Goal: Book appointment/travel/reservation

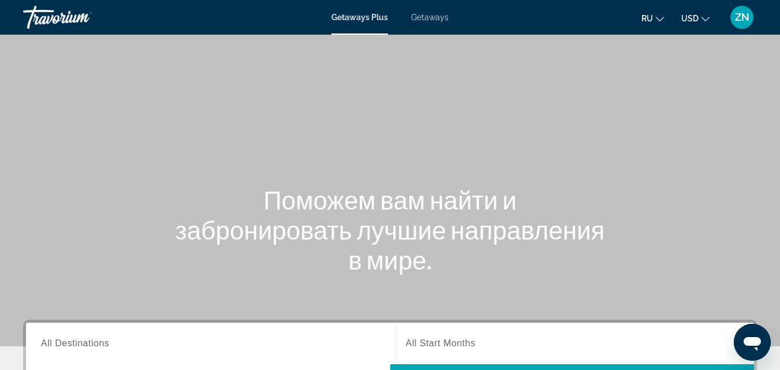
click at [437, 17] on span "Getaways" at bounding box center [430, 17] width 38 height 9
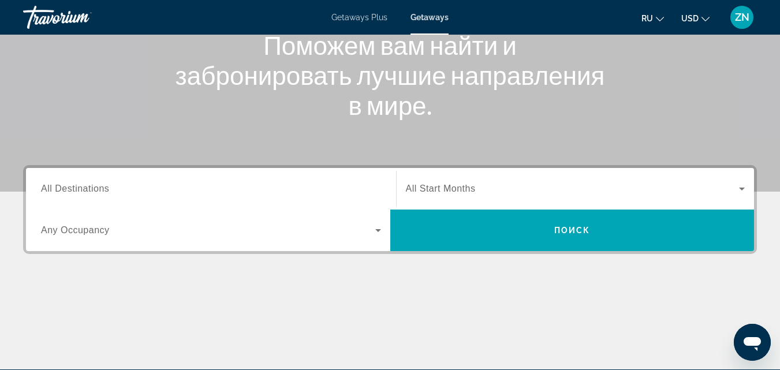
scroll to position [156, 0]
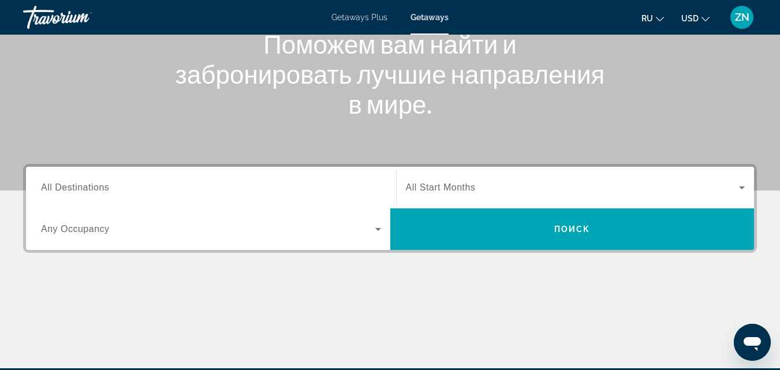
click at [117, 189] on input "Destination All Destinations" at bounding box center [211, 188] width 340 height 14
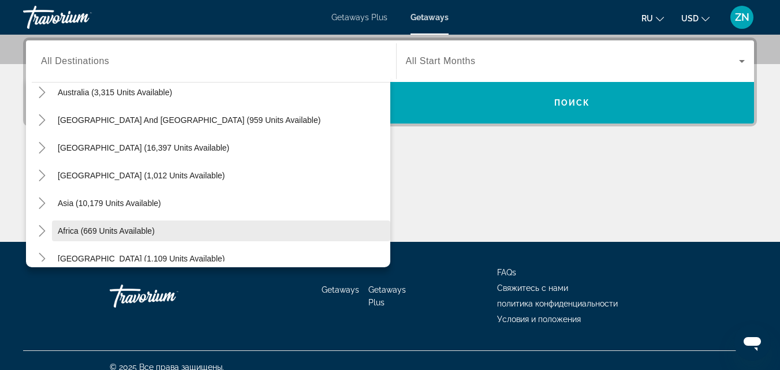
scroll to position [178, 0]
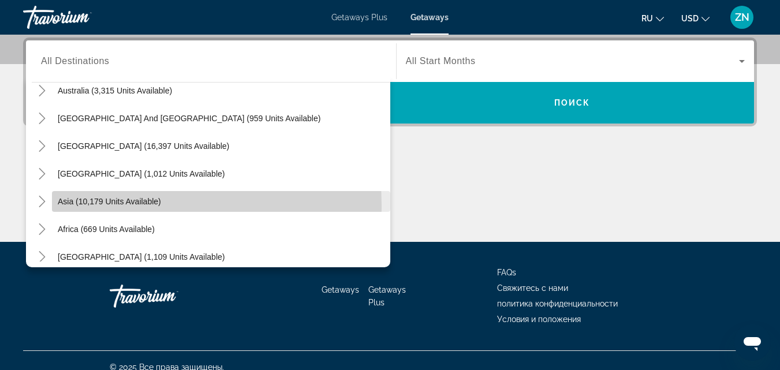
click at [106, 206] on span "Search widget" at bounding box center [221, 202] width 338 height 28
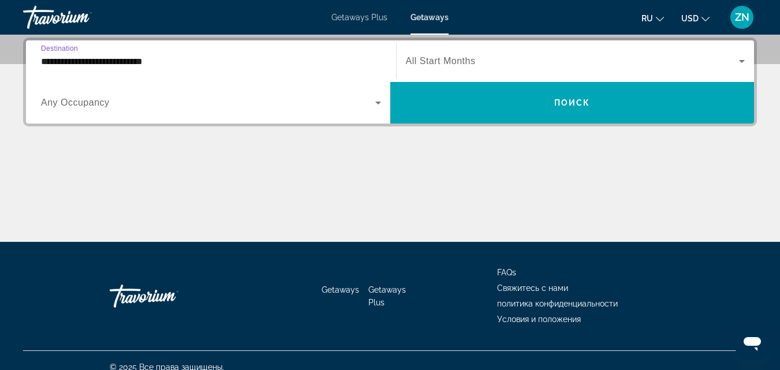
click at [174, 64] on input "**********" at bounding box center [211, 62] width 340 height 14
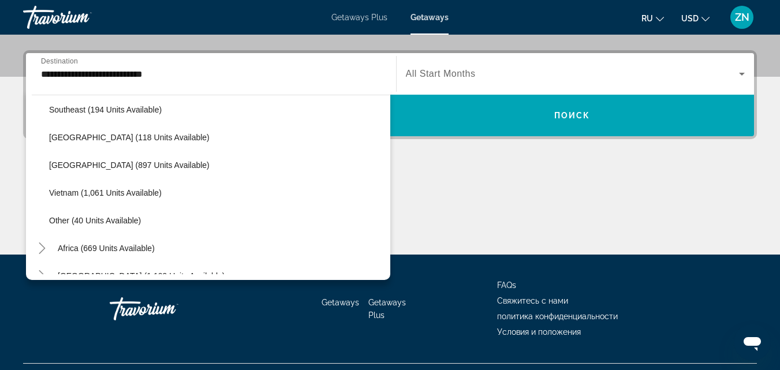
scroll to position [590, 0]
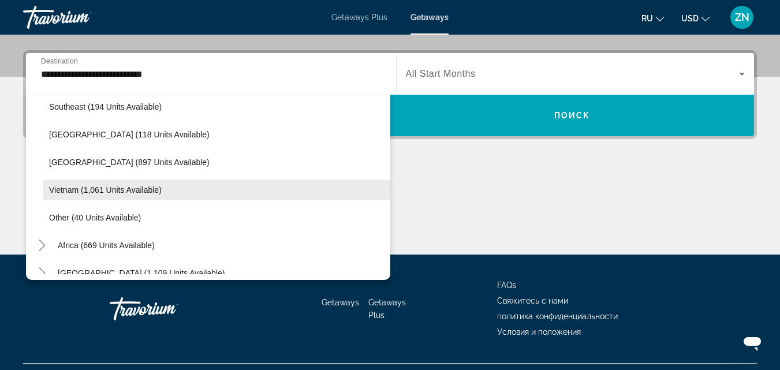
click at [152, 186] on span "Vietnam (1,061 units available)" at bounding box center [105, 189] width 113 height 9
type input "**********"
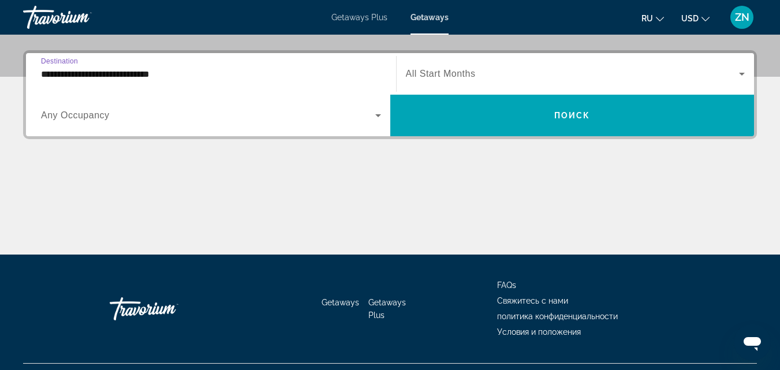
scroll to position [282, 0]
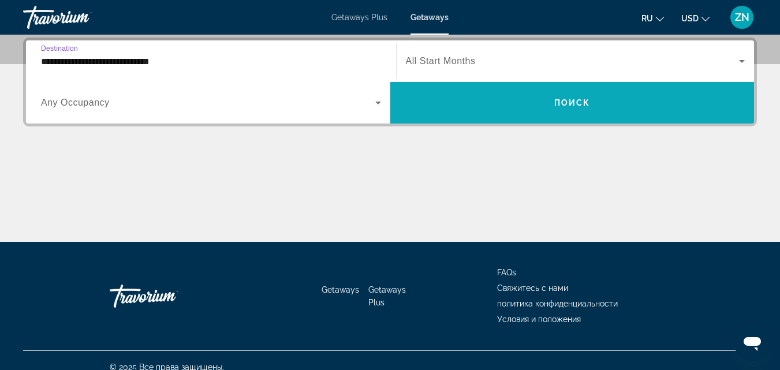
click at [487, 98] on span "Search widget" at bounding box center [572, 103] width 364 height 28
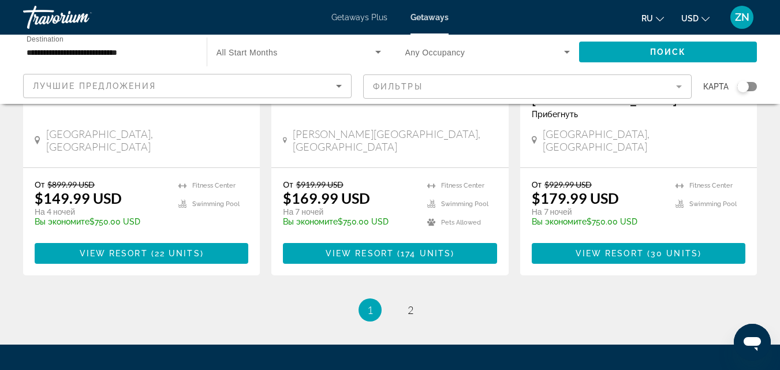
scroll to position [1602, 0]
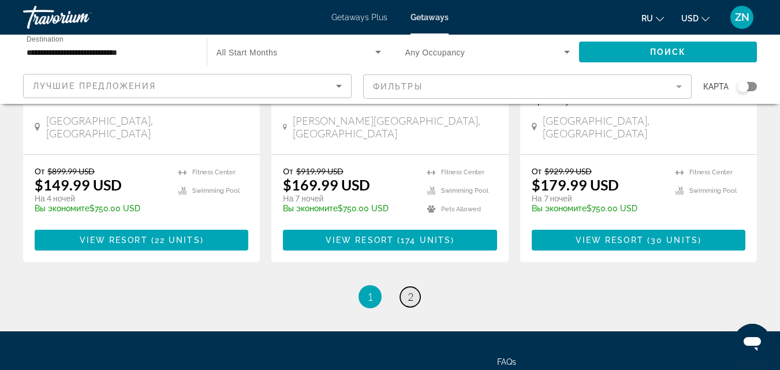
click at [409, 290] on span "2" at bounding box center [411, 296] width 6 height 13
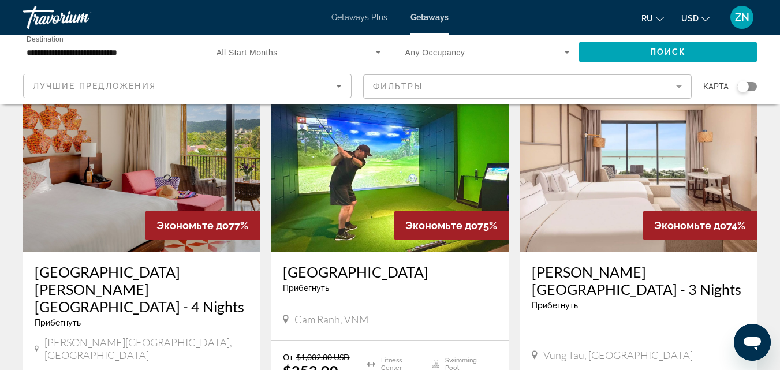
scroll to position [70, 0]
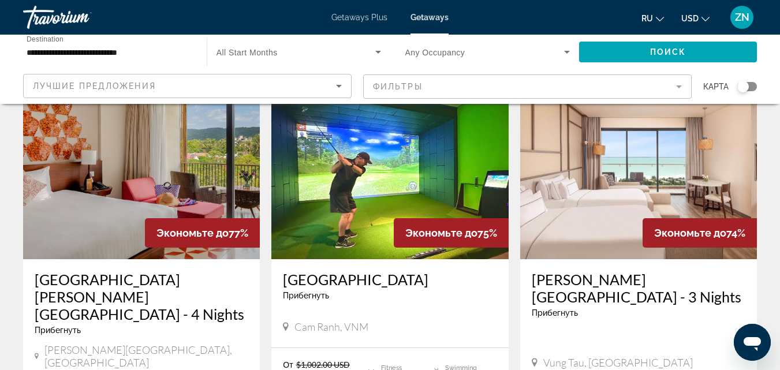
click at [404, 173] on img "Main content" at bounding box center [389, 166] width 237 height 185
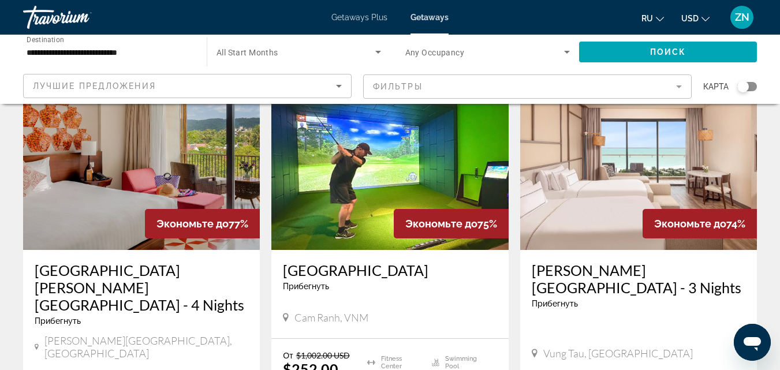
scroll to position [85, 0]
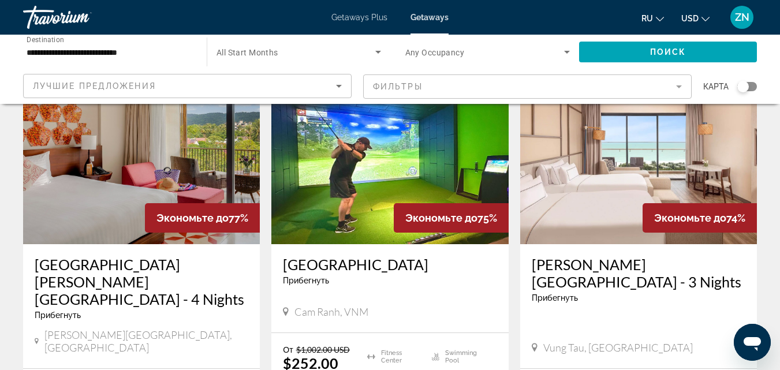
click at [408, 185] on img "Main content" at bounding box center [389, 151] width 237 height 185
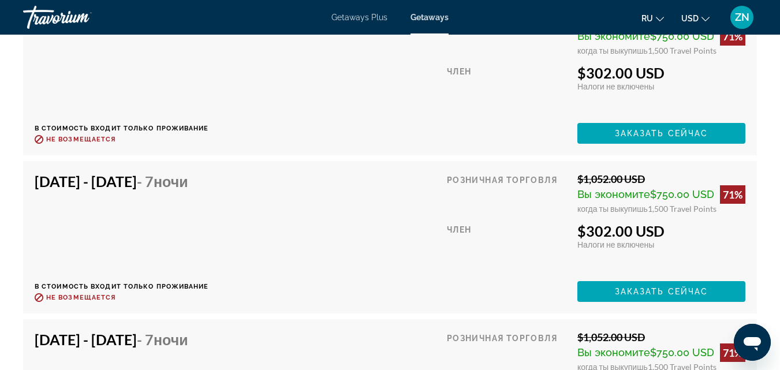
scroll to position [6195, 0]
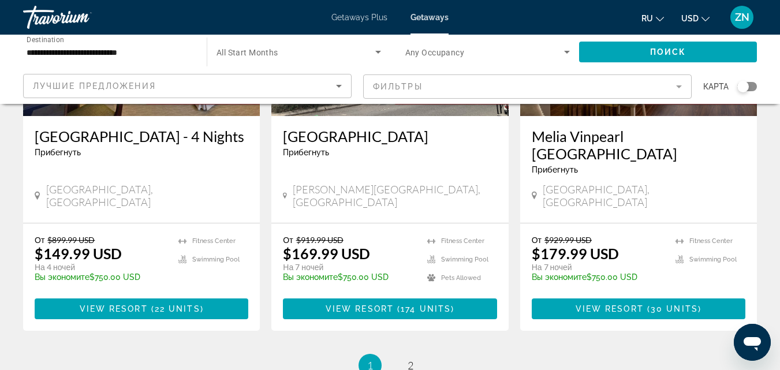
scroll to position [1536, 0]
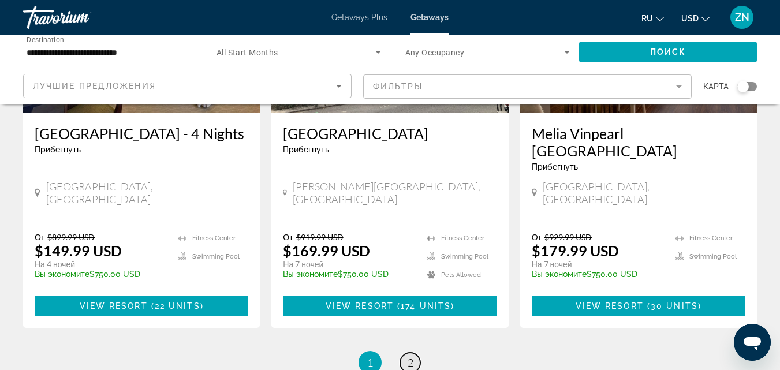
click at [411, 356] on span "2" at bounding box center [411, 362] width 6 height 13
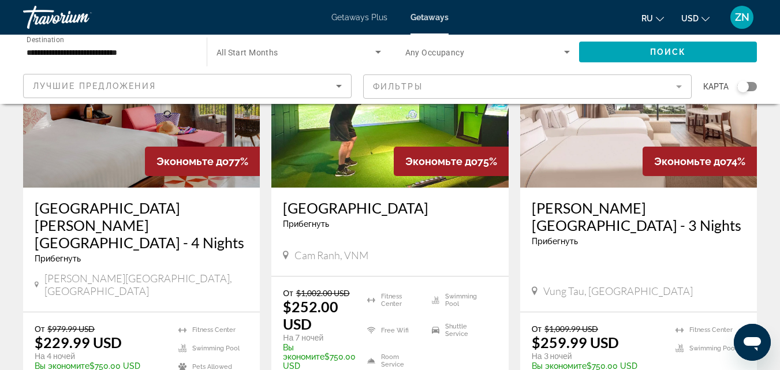
scroll to position [143, 0]
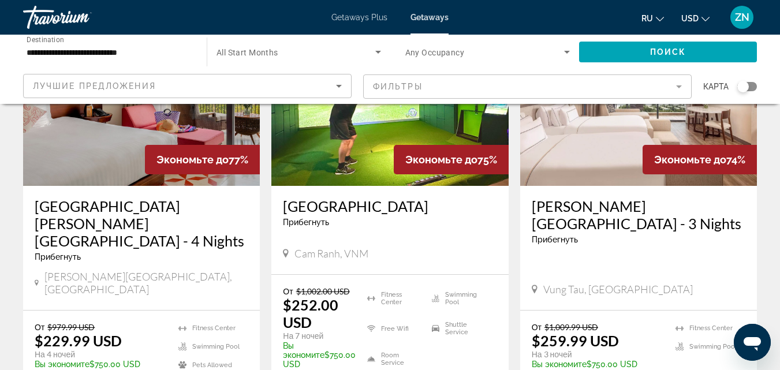
click at [107, 147] on img "Main content" at bounding box center [141, 93] width 237 height 185
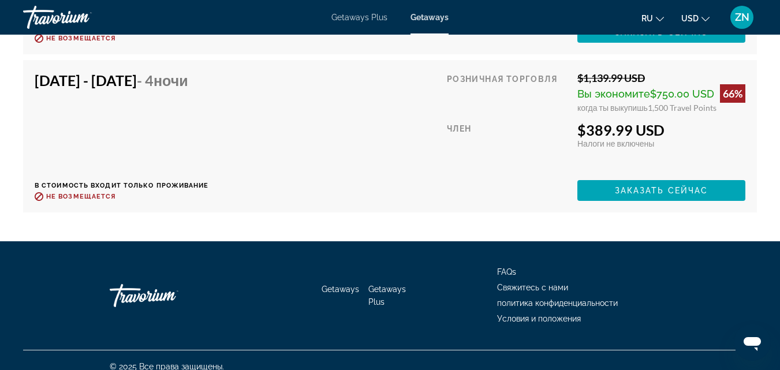
scroll to position [3989, 0]
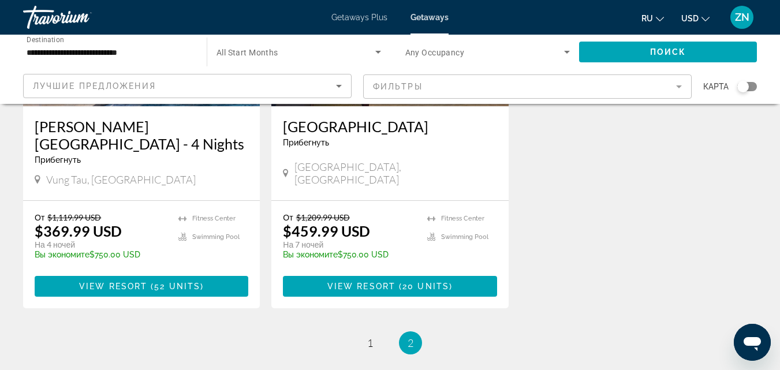
scroll to position [665, 0]
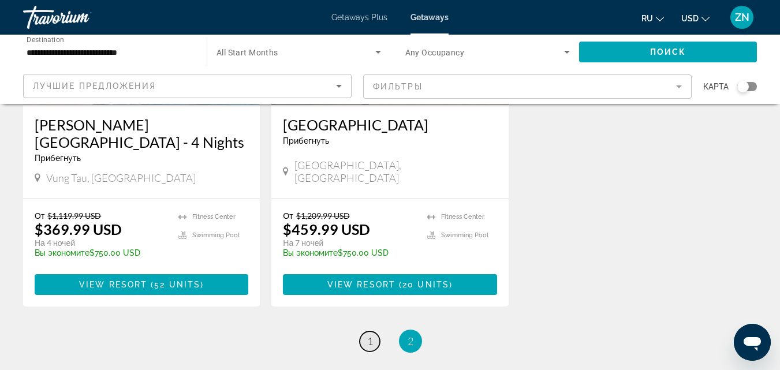
click at [367, 335] on span "1" at bounding box center [370, 341] width 6 height 13
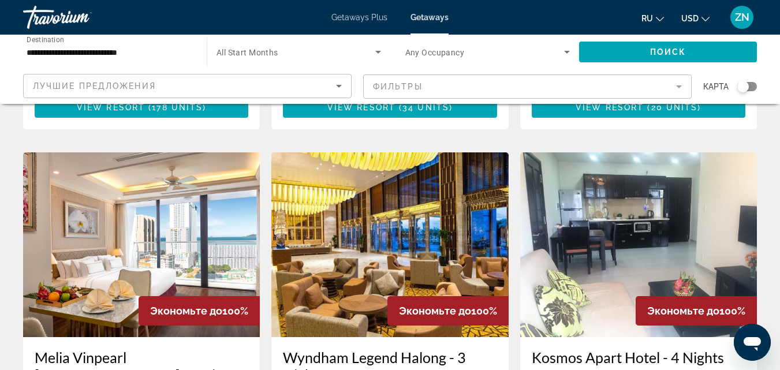
scroll to position [462, 0]
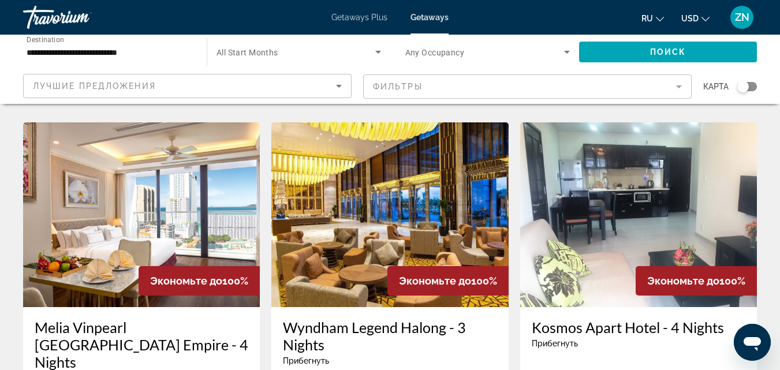
click at [136, 182] on img "Main content" at bounding box center [141, 214] width 237 height 185
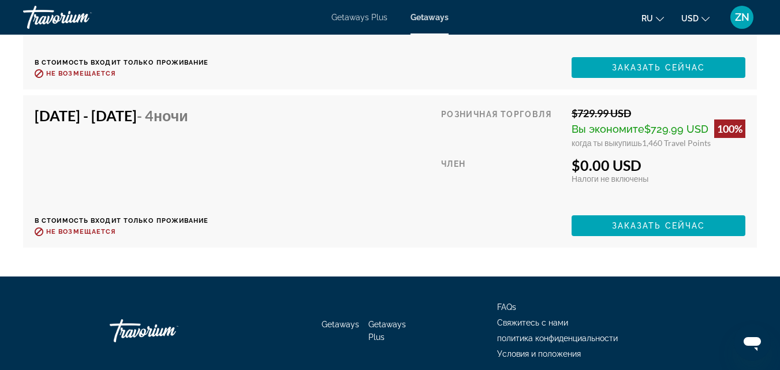
scroll to position [3541, 0]
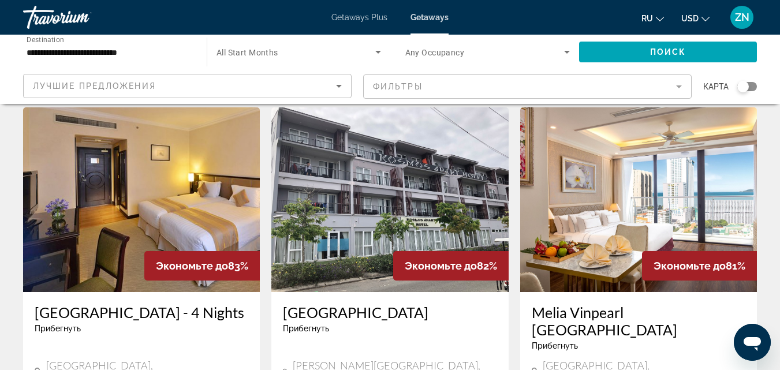
scroll to position [1354, 0]
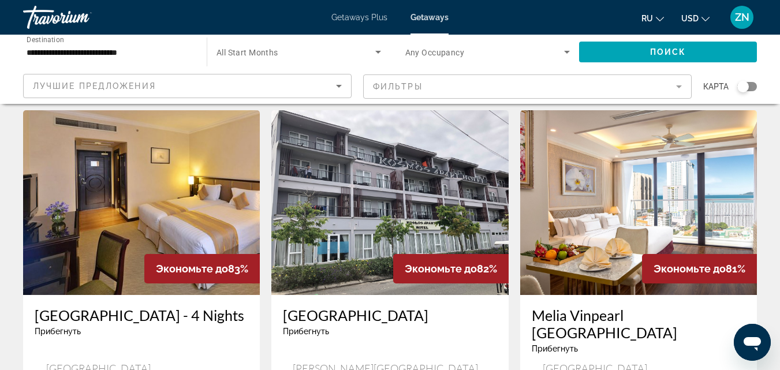
click at [645, 141] on img "Main content" at bounding box center [638, 202] width 237 height 185
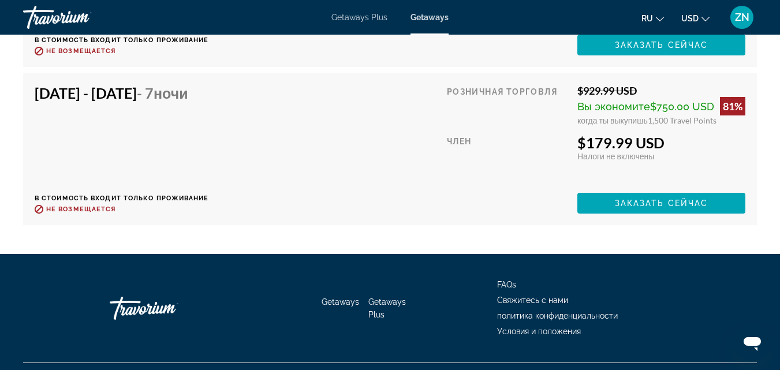
scroll to position [3405, 0]
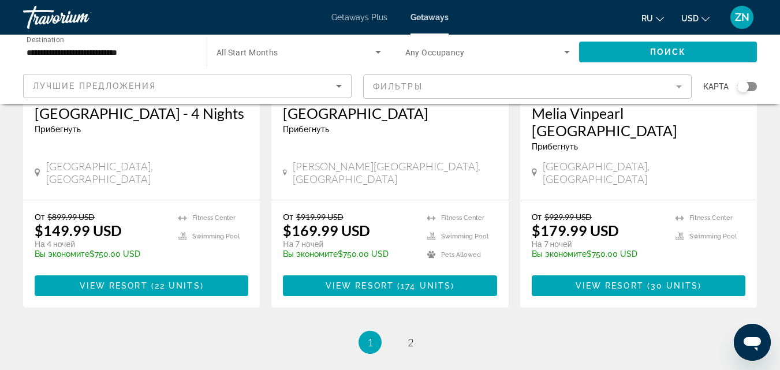
scroll to position [1602, 0]
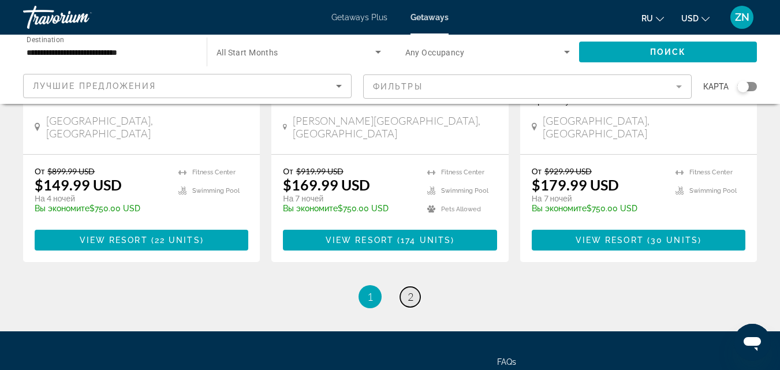
click at [412, 290] on span "2" at bounding box center [411, 296] width 6 height 13
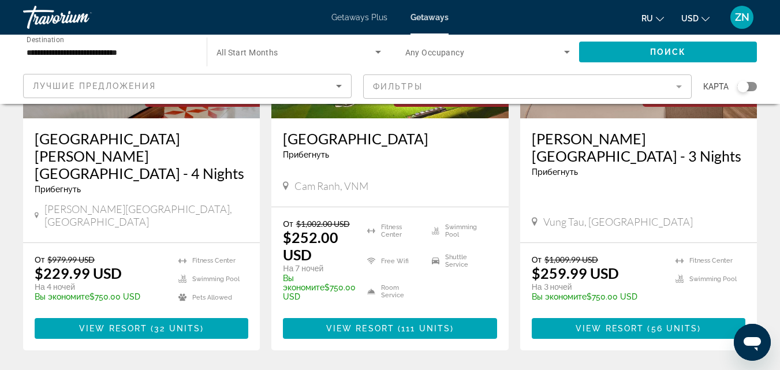
scroll to position [184, 0]
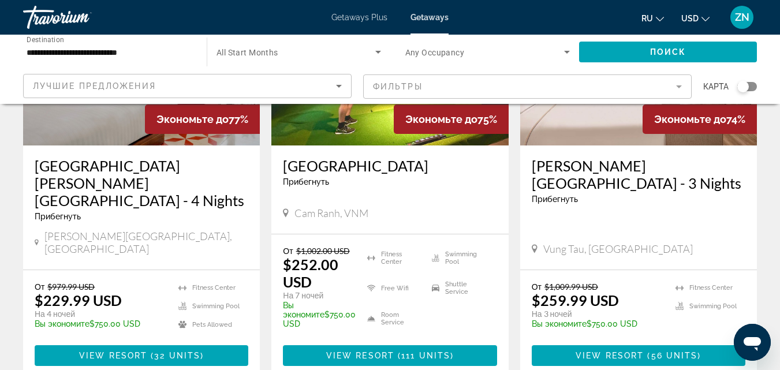
click at [359, 129] on img "Main content" at bounding box center [389, 53] width 237 height 185
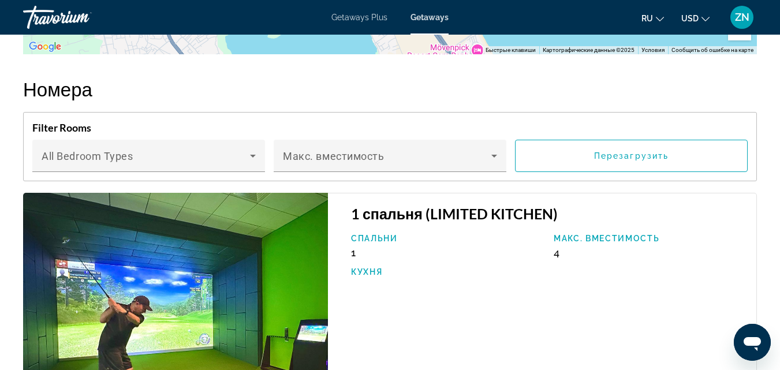
scroll to position [2045, 0]
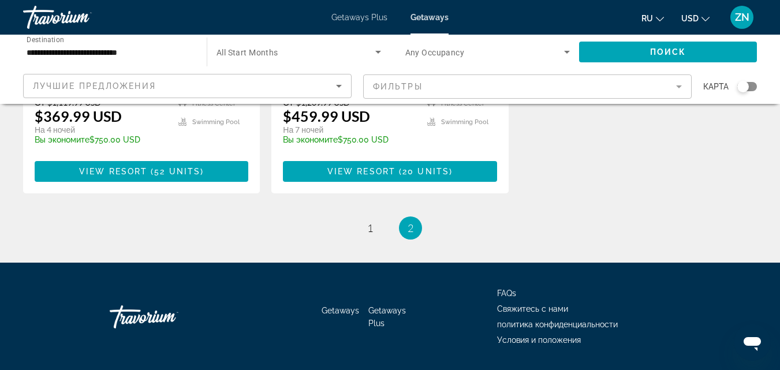
scroll to position [785, 0]
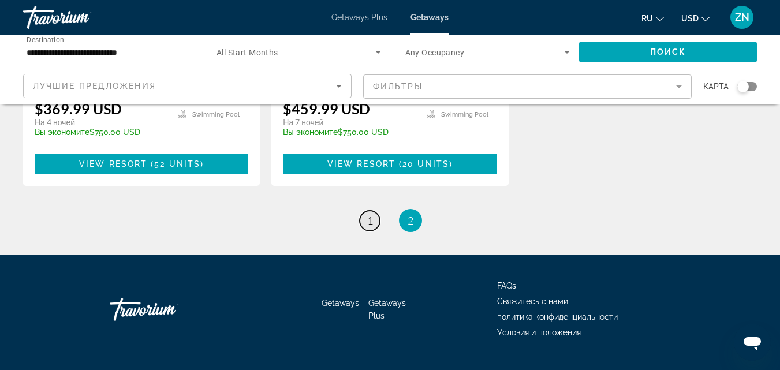
click at [367, 214] on span "1" at bounding box center [370, 220] width 6 height 13
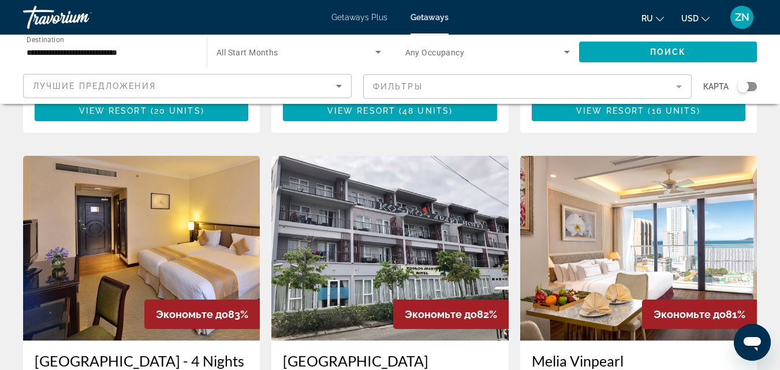
scroll to position [1315, 0]
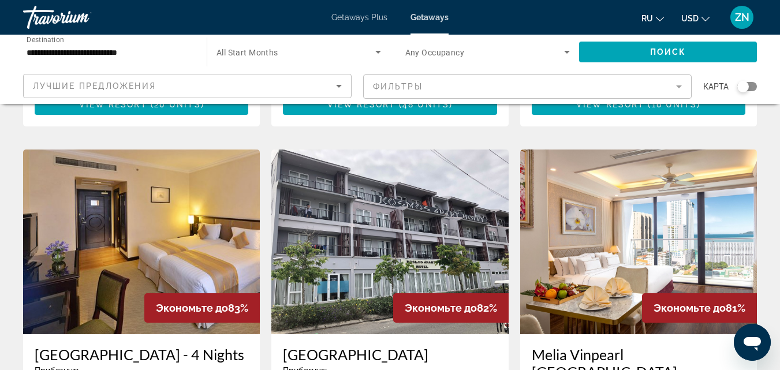
click at [610, 166] on img "Main content" at bounding box center [638, 242] width 237 height 185
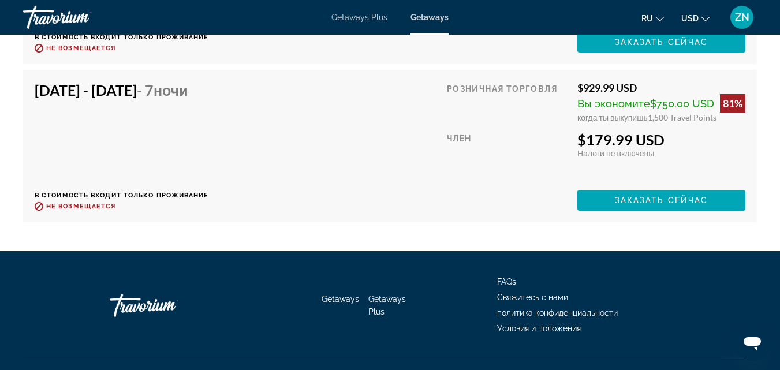
scroll to position [3405, 0]
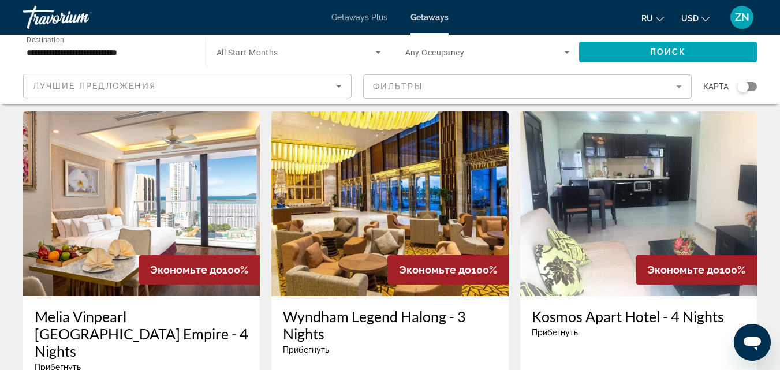
scroll to position [476, 0]
